Goal: Check status: Check status

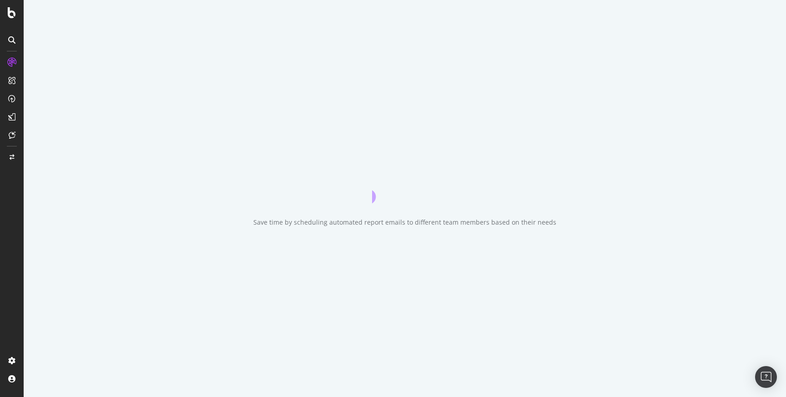
click at [14, 40] on icon at bounding box center [11, 39] width 7 height 7
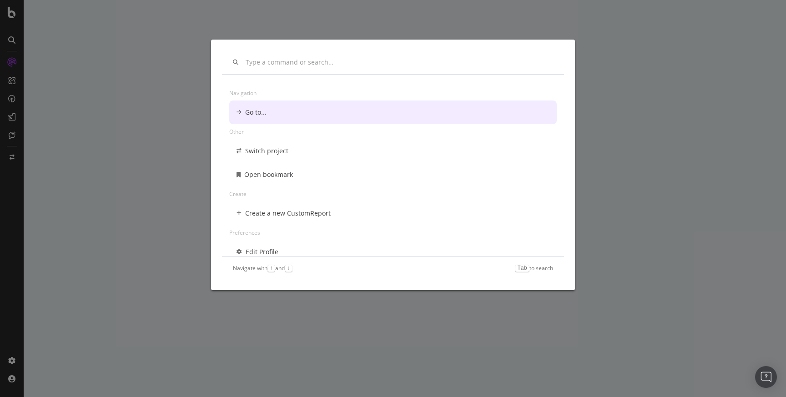
click at [184, 96] on div "Navigation Go to... Other Switch project Open bookmark Create Create a new Cust…" at bounding box center [393, 198] width 786 height 397
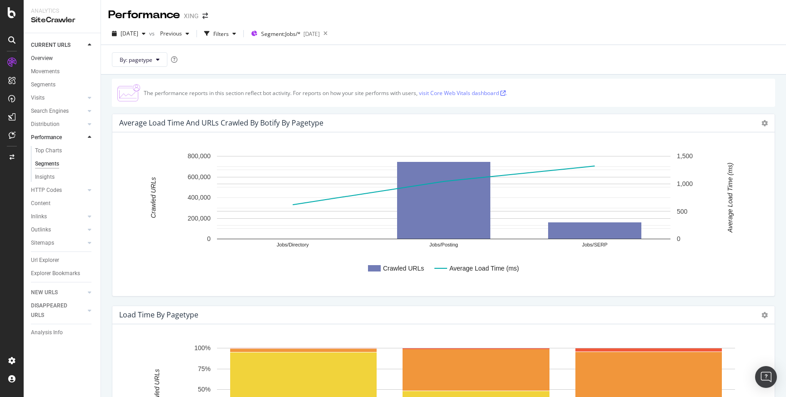
click at [54, 58] on link "Overview" at bounding box center [62, 59] width 63 height 10
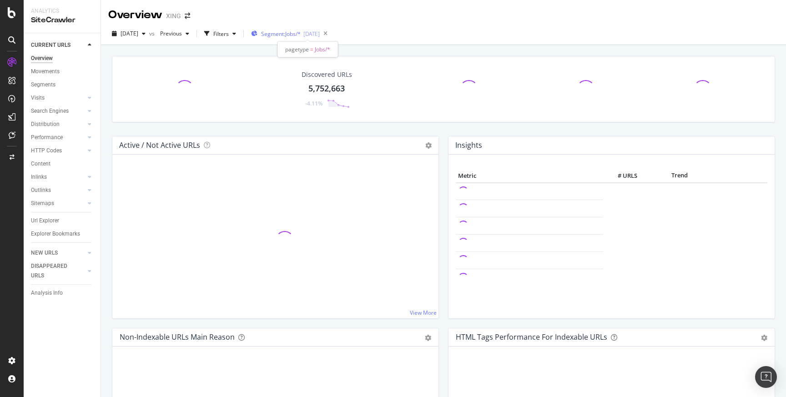
click at [320, 35] on div "[DATE]" at bounding box center [311, 34] width 16 height 8
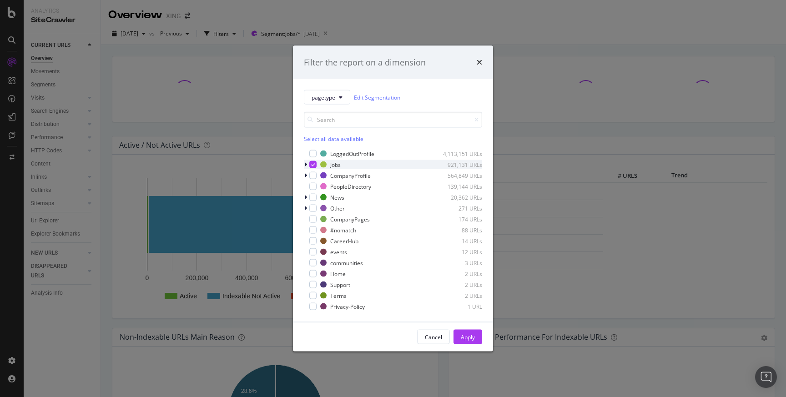
click at [307, 167] on icon "modal" at bounding box center [305, 164] width 3 height 5
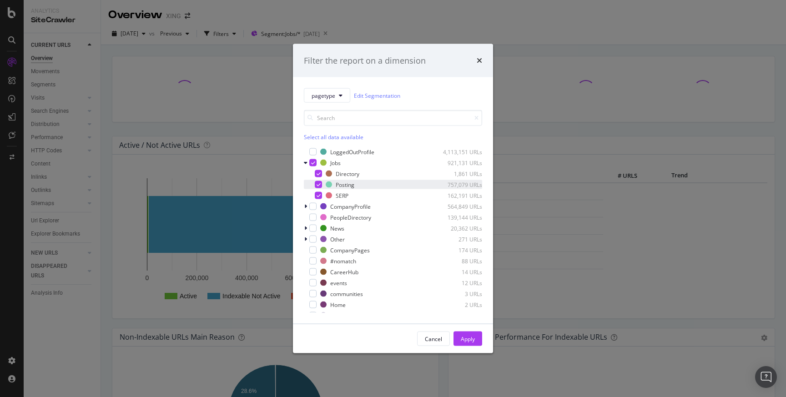
click at [314, 184] on div "modal" at bounding box center [311, 184] width 5 height 9
click at [318, 175] on icon "modal" at bounding box center [319, 173] width 4 height 5
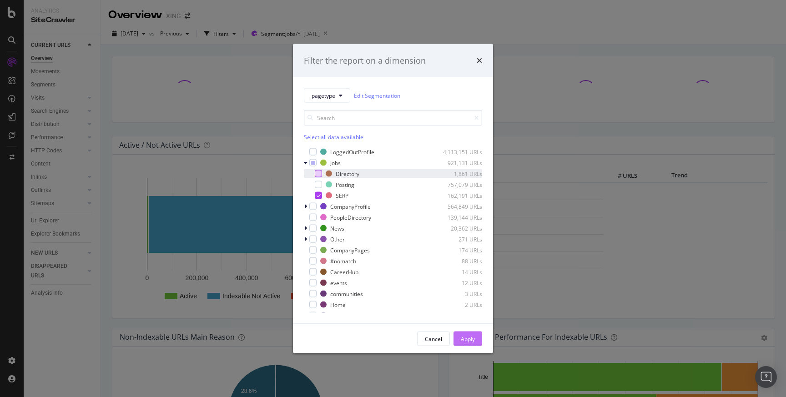
click at [474, 336] on div "Apply" at bounding box center [468, 339] width 14 height 8
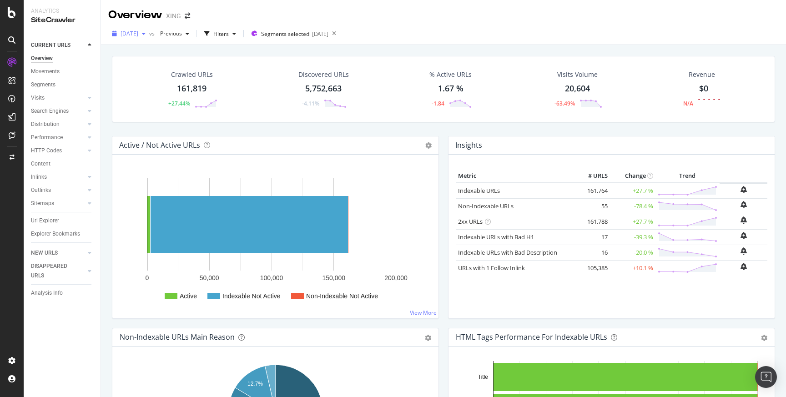
click at [138, 36] on span "2025 Jul. 18th" at bounding box center [130, 34] width 18 height 8
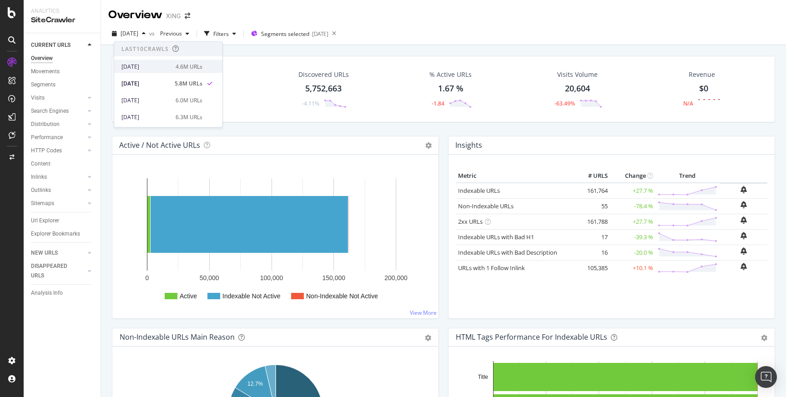
click at [189, 68] on div "4.6M URLs" at bounding box center [189, 66] width 27 height 8
